Goal: Go to known website: Access a specific website the user already knows

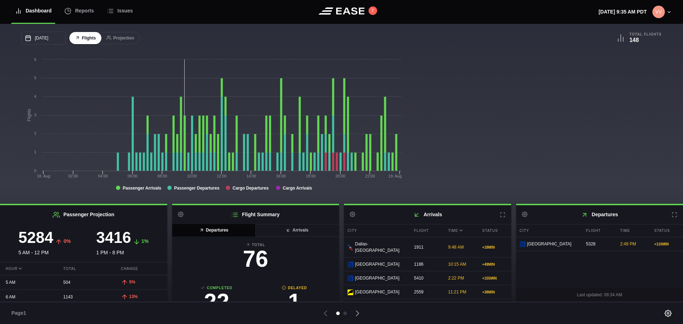
scroll to position [4, 0]
